Goal: Use online tool/utility

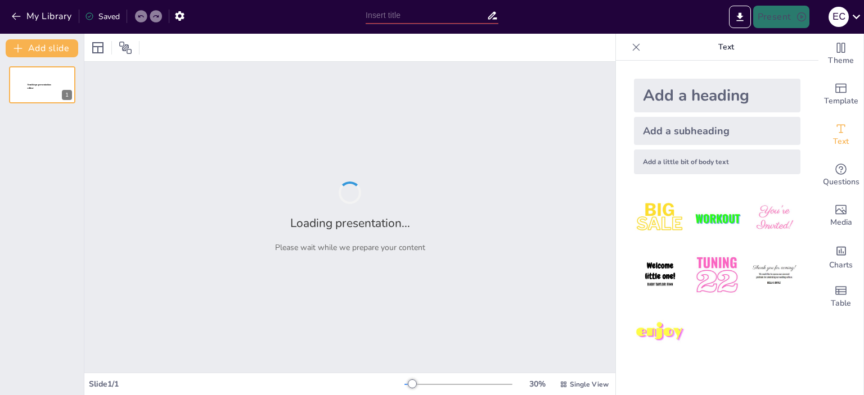
type input "COMPORTAMIENTO DEL PROCESO DE FANGOS ACTIVOS EN LA EDAR [PERSON_NAME]"
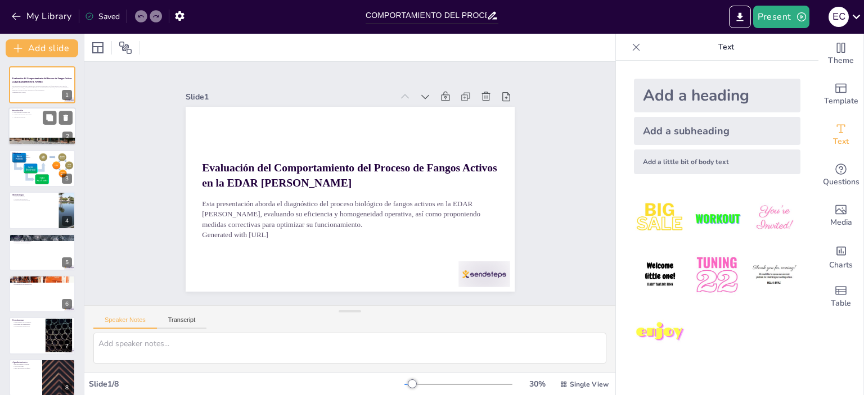
click at [47, 130] on div at bounding box center [41, 127] width 67 height 38
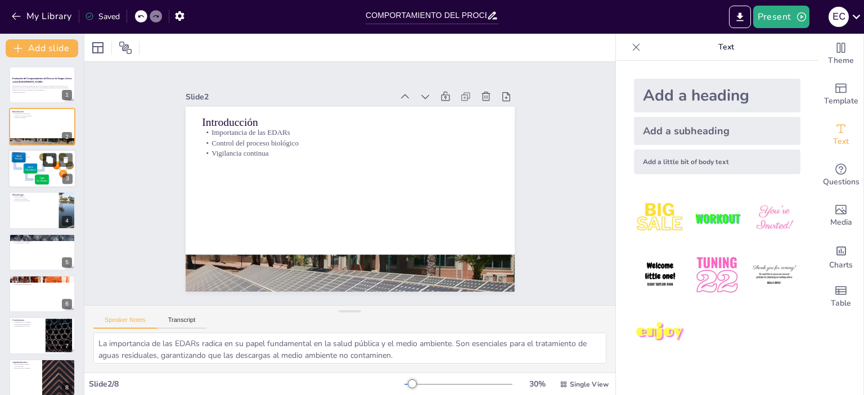
click at [49, 159] on icon at bounding box center [49, 159] width 7 height 7
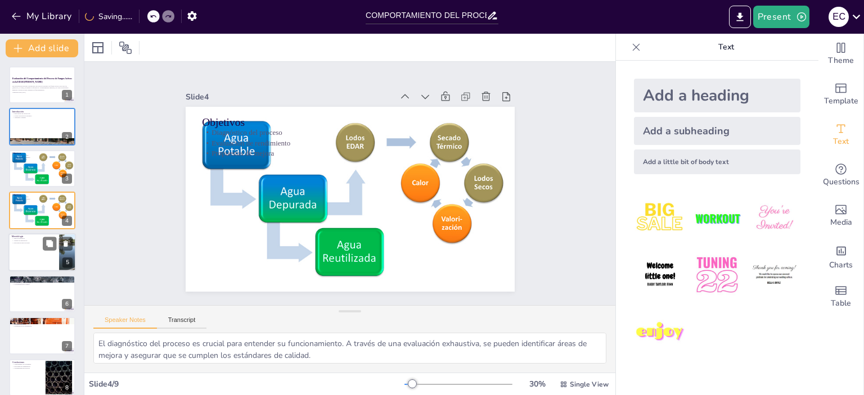
click at [30, 256] on div at bounding box center [41, 252] width 67 height 38
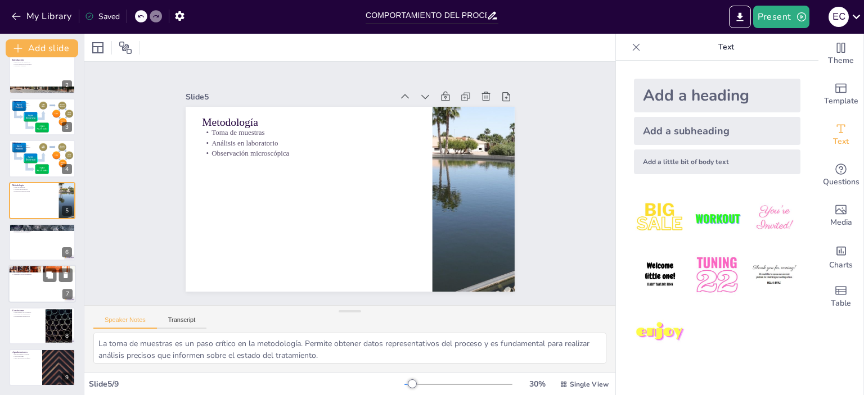
click at [36, 271] on p "Eficiencia del sistema" at bounding box center [42, 270] width 61 height 2
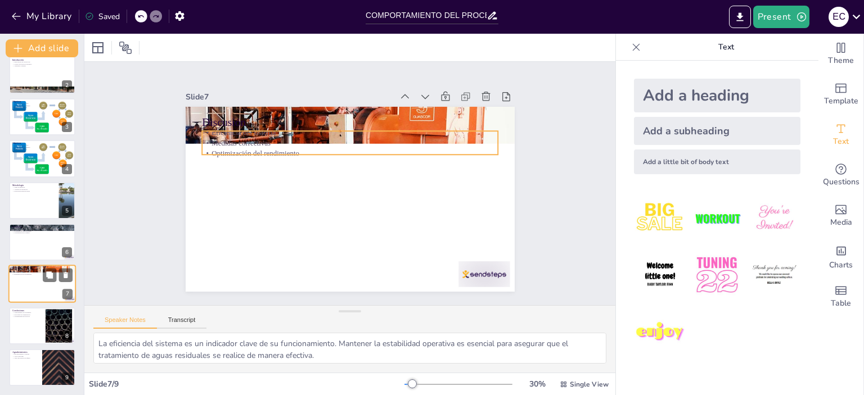
scroll to position [52, 0]
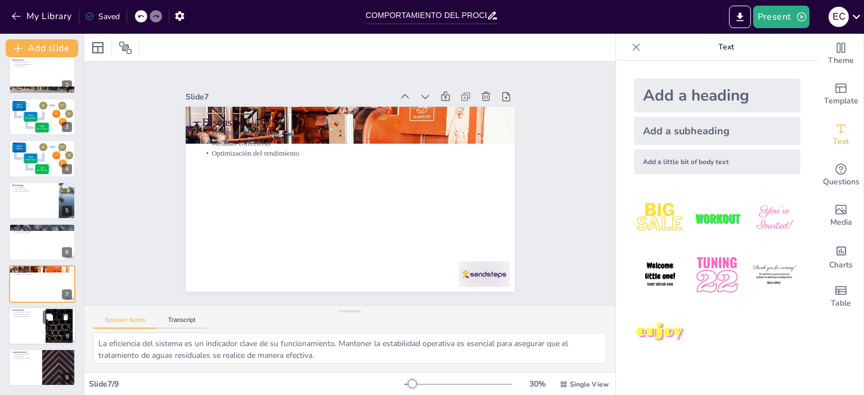
click at [40, 318] on div at bounding box center [41, 326] width 67 height 38
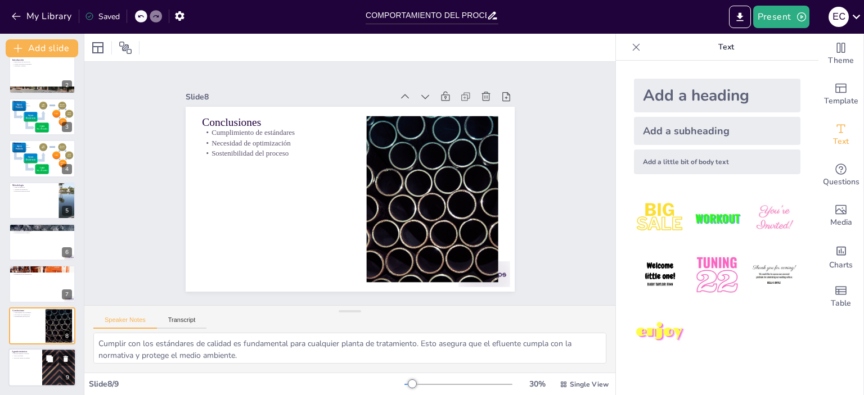
click at [38, 376] on div at bounding box center [41, 368] width 67 height 38
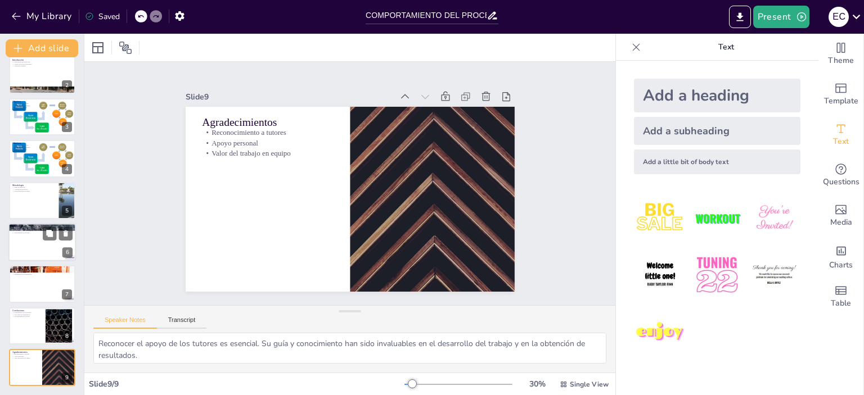
click at [22, 239] on div at bounding box center [41, 242] width 67 height 38
type textarea "Los resultados reflejan un rendimiento global excelente, indicando que la plant…"
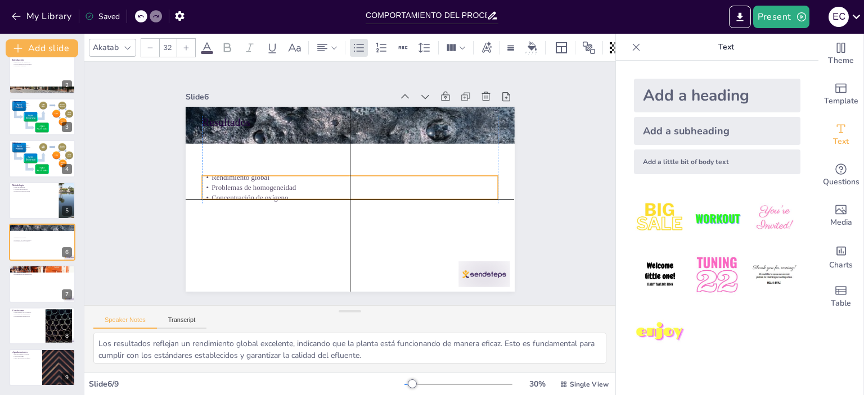
drag, startPoint x: 232, startPoint y: 130, endPoint x: 231, endPoint y: 179, distance: 48.9
click at [300, 179] on div "Rendimiento global Problemas de homogeneidad Concentración de oxígeno" at bounding box center [346, 183] width 92 height 296
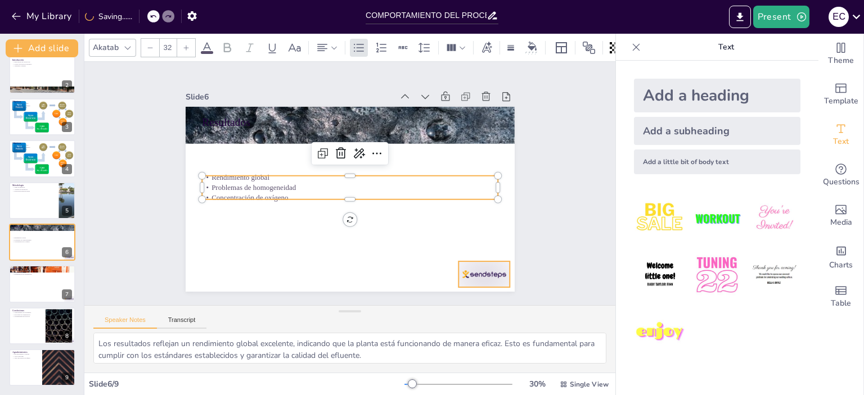
click at [434, 310] on div at bounding box center [405, 335] width 57 height 51
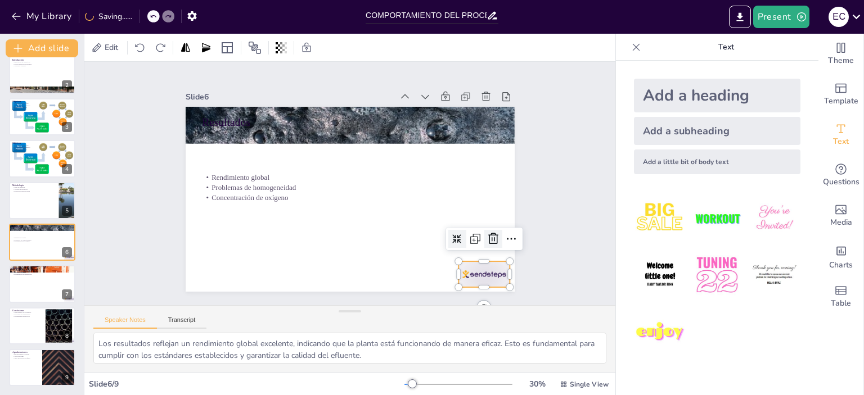
click at [488, 124] on icon at bounding box center [487, 114] width 19 height 19
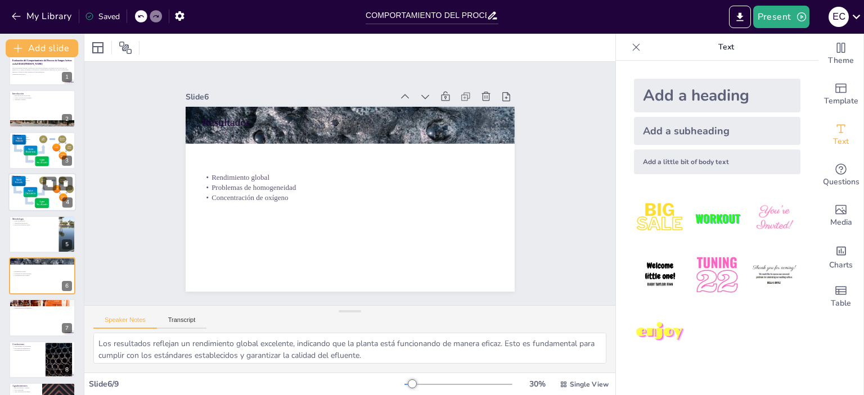
scroll to position [0, 0]
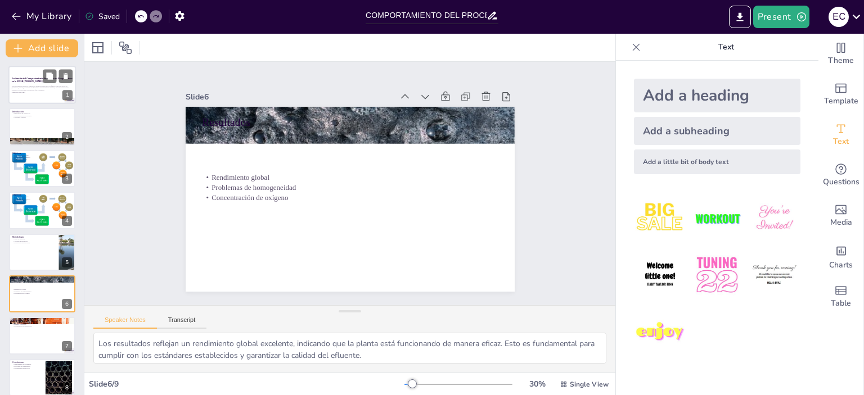
click at [30, 85] on p "Esta presentación aborda el diagnóstico del proceso biológico de fangos activos…" at bounding box center [42, 88] width 61 height 6
